Goal: Obtain resource: Download file/media

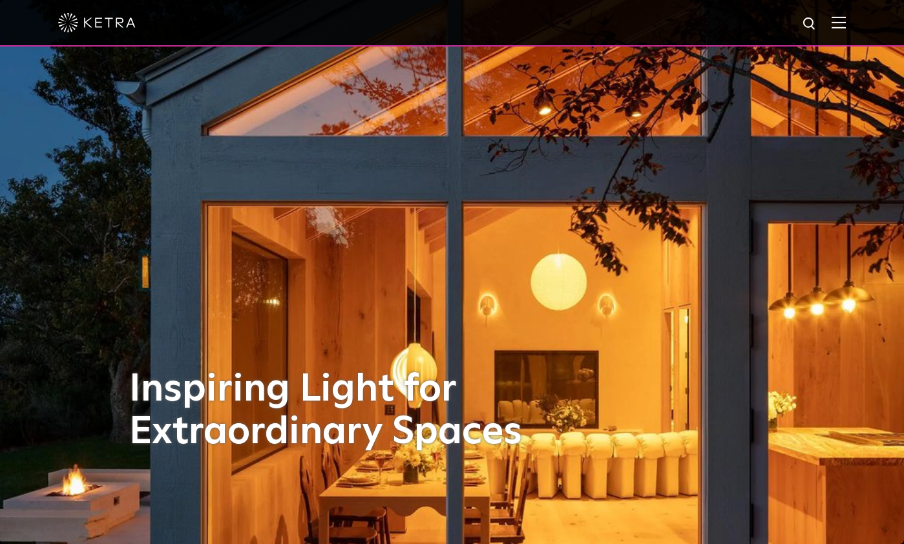
click at [846, 18] on img at bounding box center [838, 22] width 14 height 12
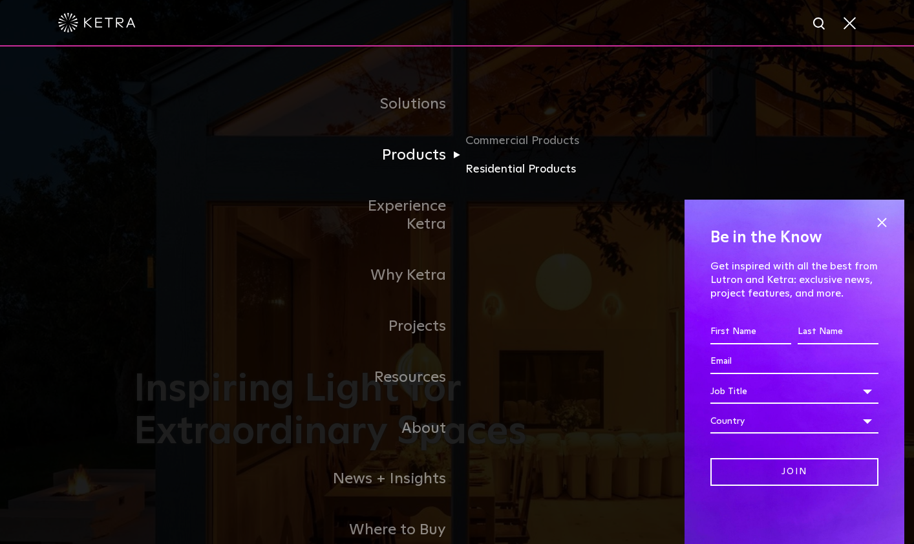
click at [492, 175] on link "Residential Products" at bounding box center [527, 169] width 124 height 19
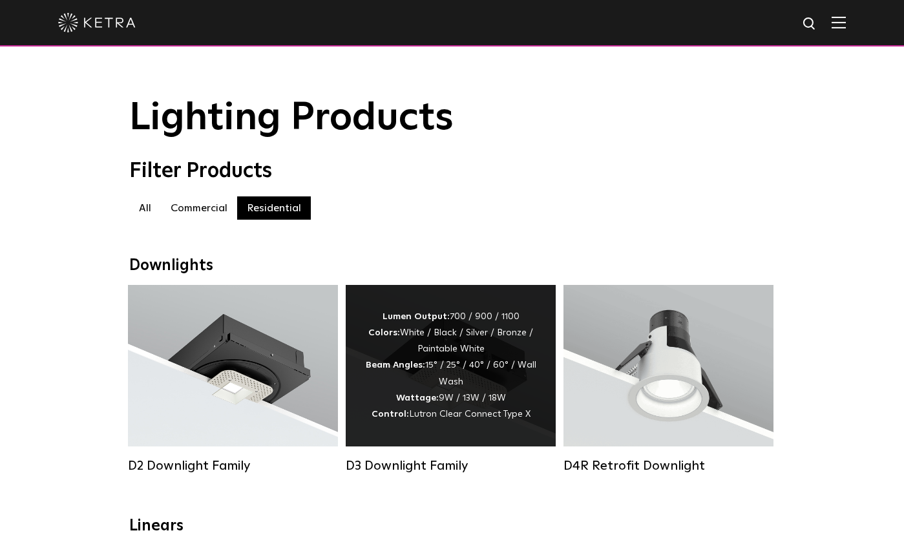
click at [408, 444] on div "Lumen Output: 700 / 900 / 1100 Colors: White / Black / Silver / Bronze / Painta…" at bounding box center [451, 366] width 210 height 162
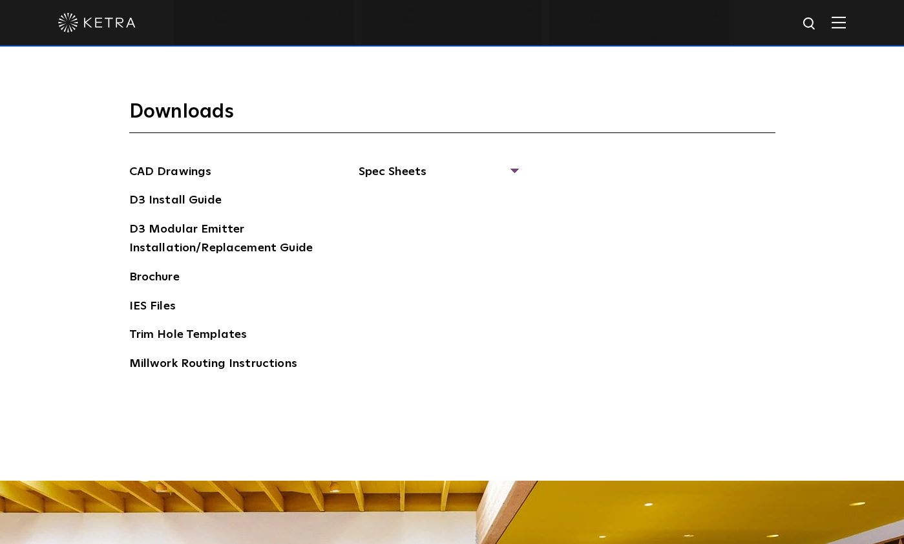
scroll to position [1938, 0]
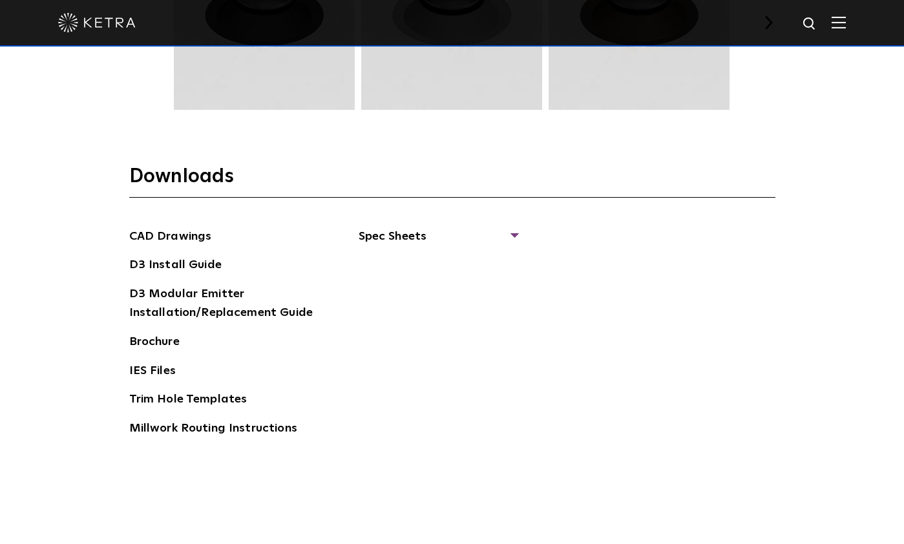
drag, startPoint x: 0, startPoint y: 0, endPoint x: 334, endPoint y: 465, distance: 572.1
drag, startPoint x: 334, startPoint y: 465, endPoint x: 808, endPoint y: 348, distance: 487.8
click at [498, 229] on span "Spec Sheets" at bounding box center [438, 241] width 158 height 28
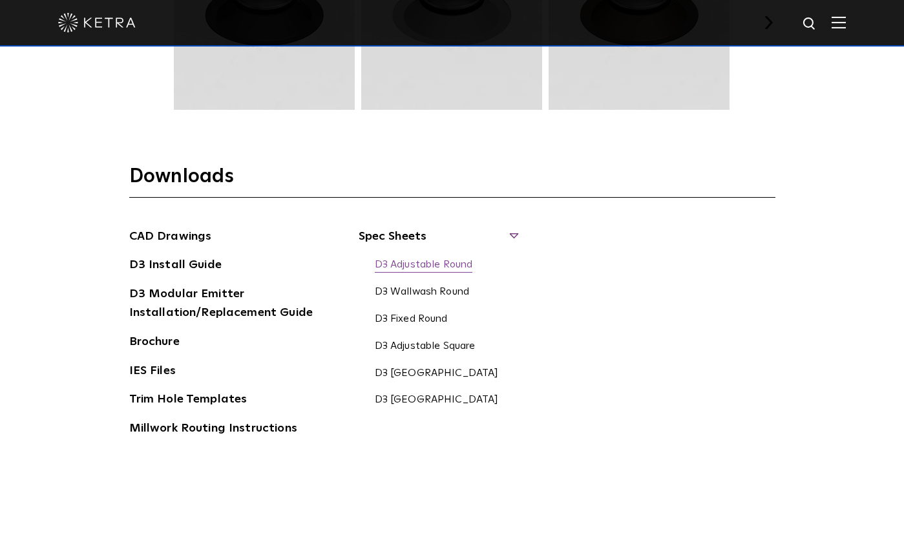
click at [422, 266] on link "D3 Adjustable Round" at bounding box center [424, 265] width 98 height 14
